Goal: Information Seeking & Learning: Learn about a topic

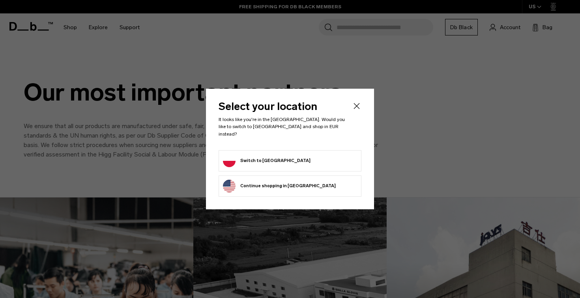
click at [357, 109] on icon "Close" at bounding box center [357, 106] width 6 height 6
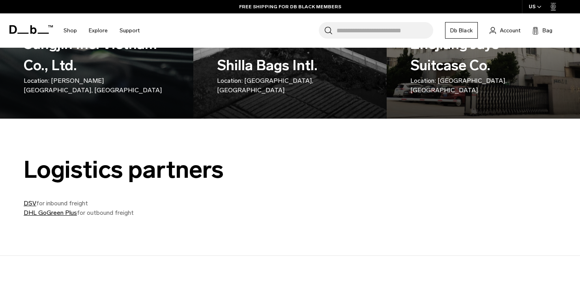
scroll to position [195, 0]
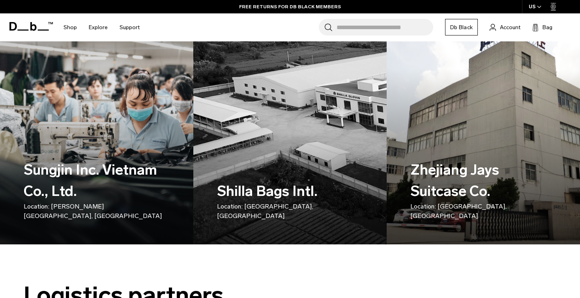
drag, startPoint x: 218, startPoint y: 201, endPoint x: 319, endPoint y: 197, distance: 101.0
click at [319, 197] on h3 "Shilla Bags Intl. Location: Long An, Vietnam" at bounding box center [288, 201] width 142 height 40
copy h3 "Shilla Bags Intl."
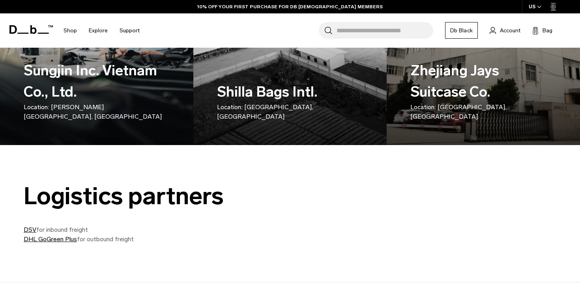
drag, startPoint x: 27, startPoint y: 80, endPoint x: 86, endPoint y: 102, distance: 63.1
click at [86, 102] on h3 "Sungjin Inc. Vietnam  Co., Ltd. Location: [PERSON_NAME][GEOGRAPHIC_DATA], [GEOG…" at bounding box center [95, 91] width 142 height 62
copy h3 "Sungjin Inc. Vietnam  Co., Ltd."
